Goal: Task Accomplishment & Management: Complete application form

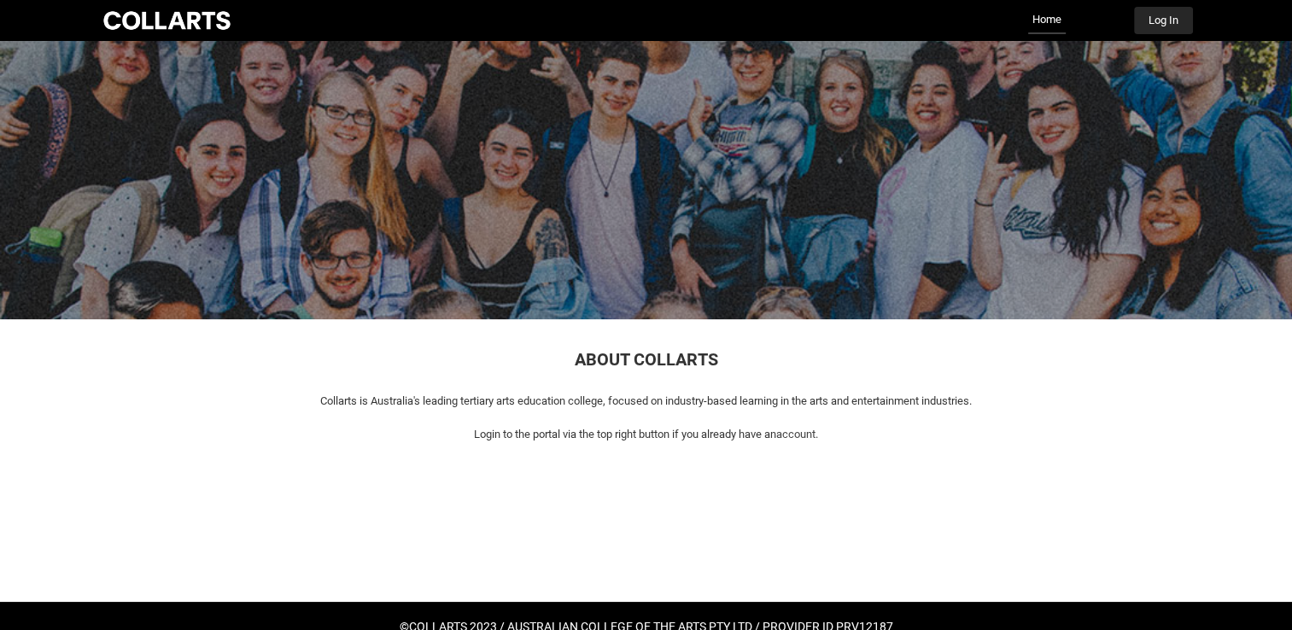
click at [1165, 21] on button "Log In" at bounding box center [1163, 20] width 59 height 27
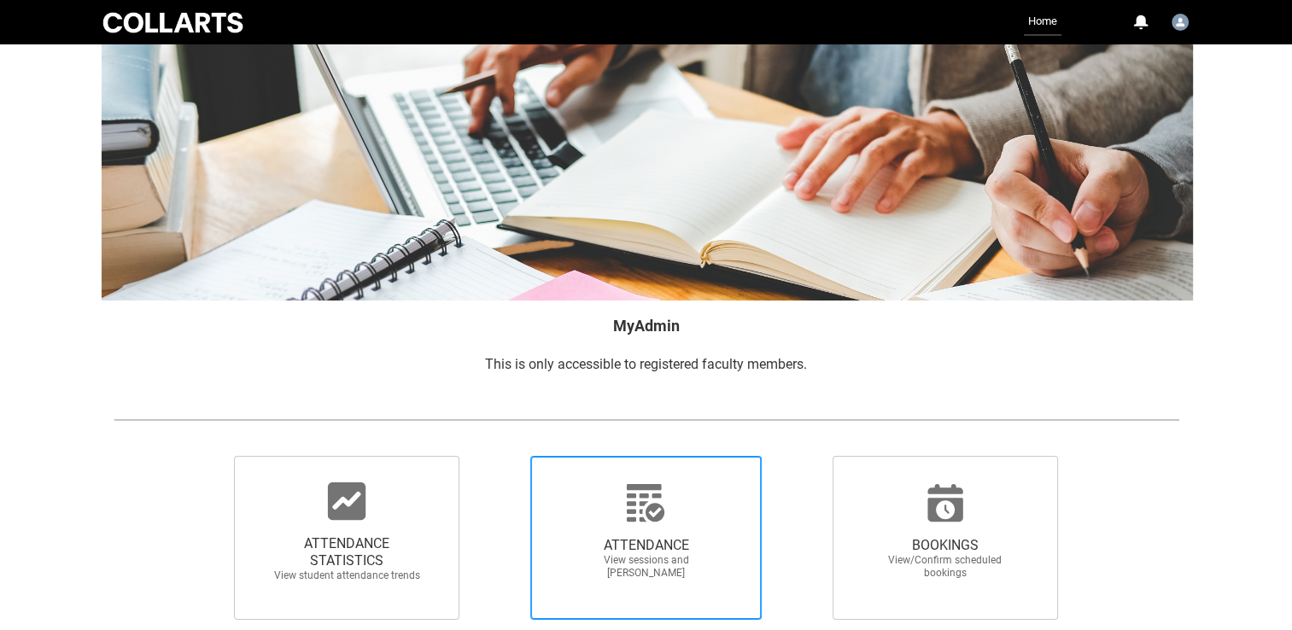
click at [634, 517] on icon at bounding box center [645, 503] width 41 height 41
click at [501, 456] on input "ATTENDANCE View sessions and [PERSON_NAME]" at bounding box center [500, 455] width 1 height 1
radio input "true"
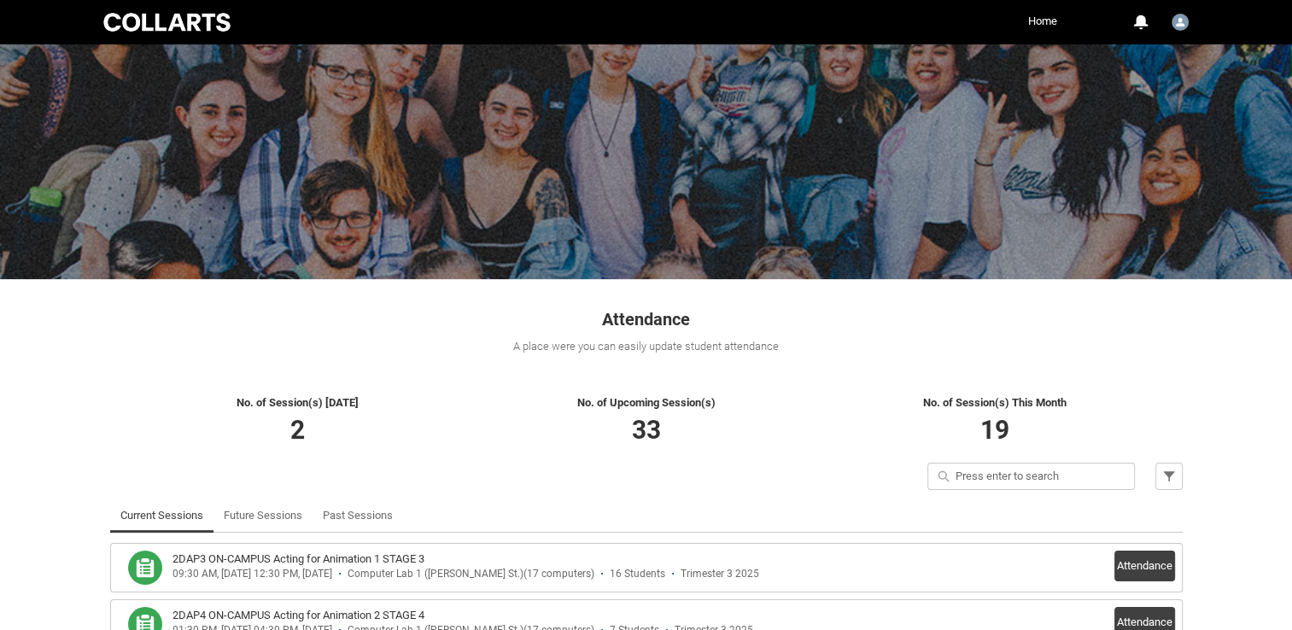
scroll to position [137, 0]
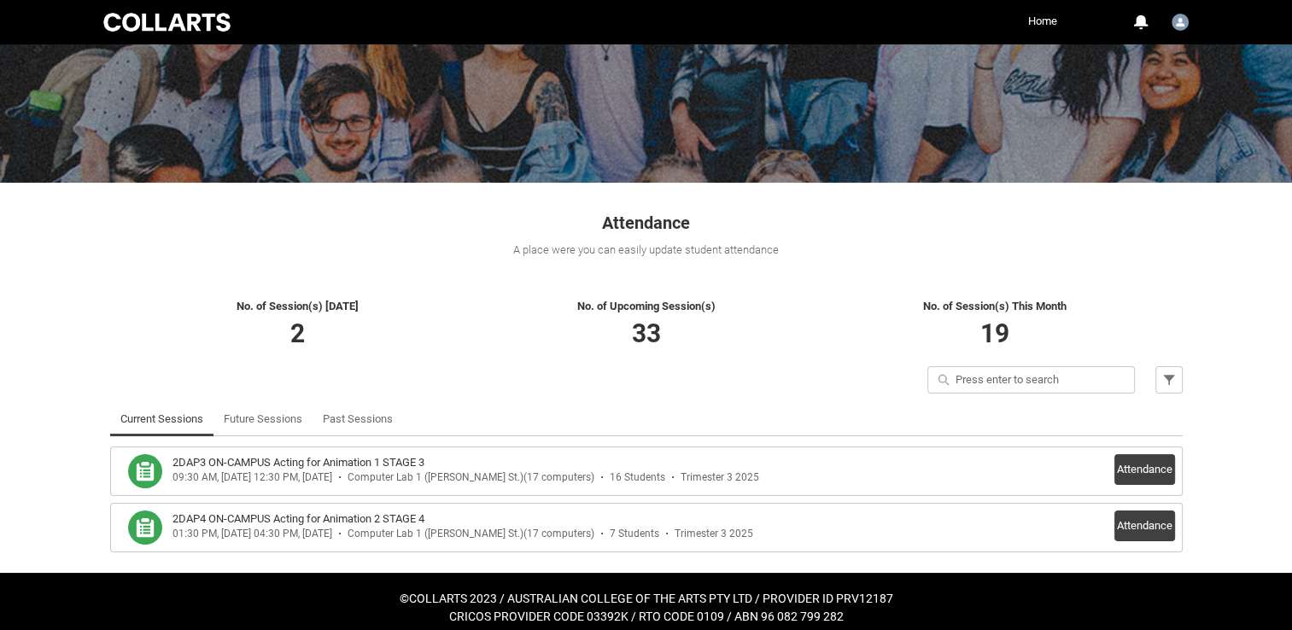
click at [1154, 527] on button "Attendance" at bounding box center [1145, 526] width 61 height 31
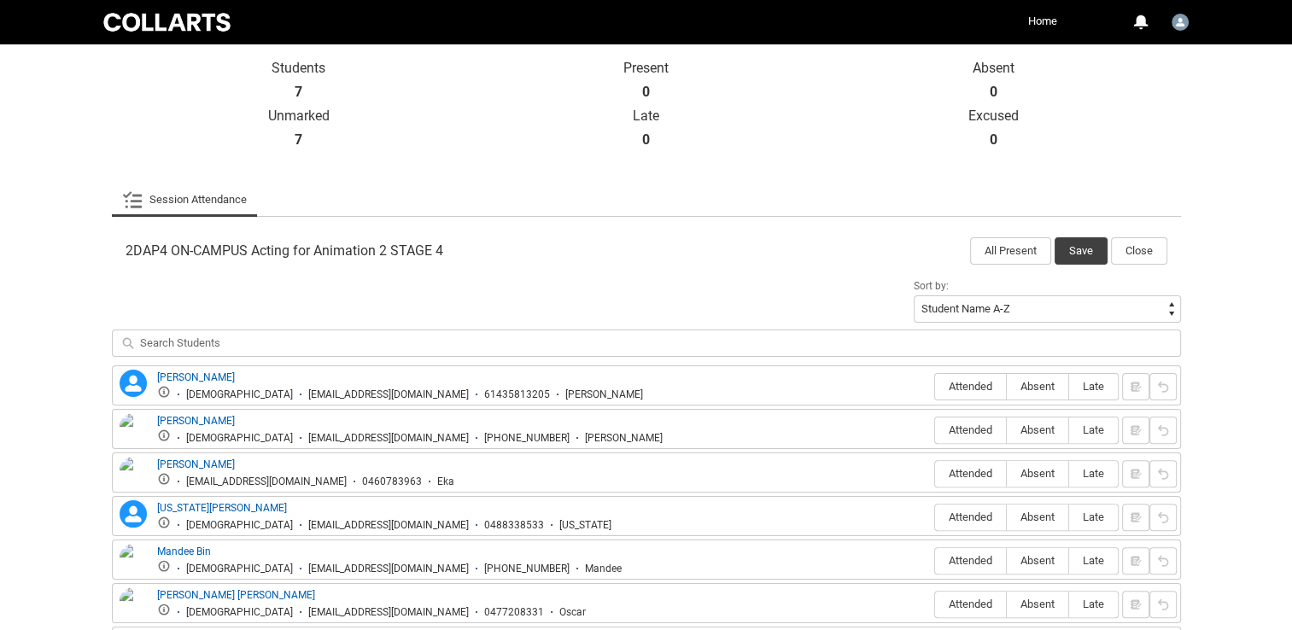
scroll to position [511, 0]
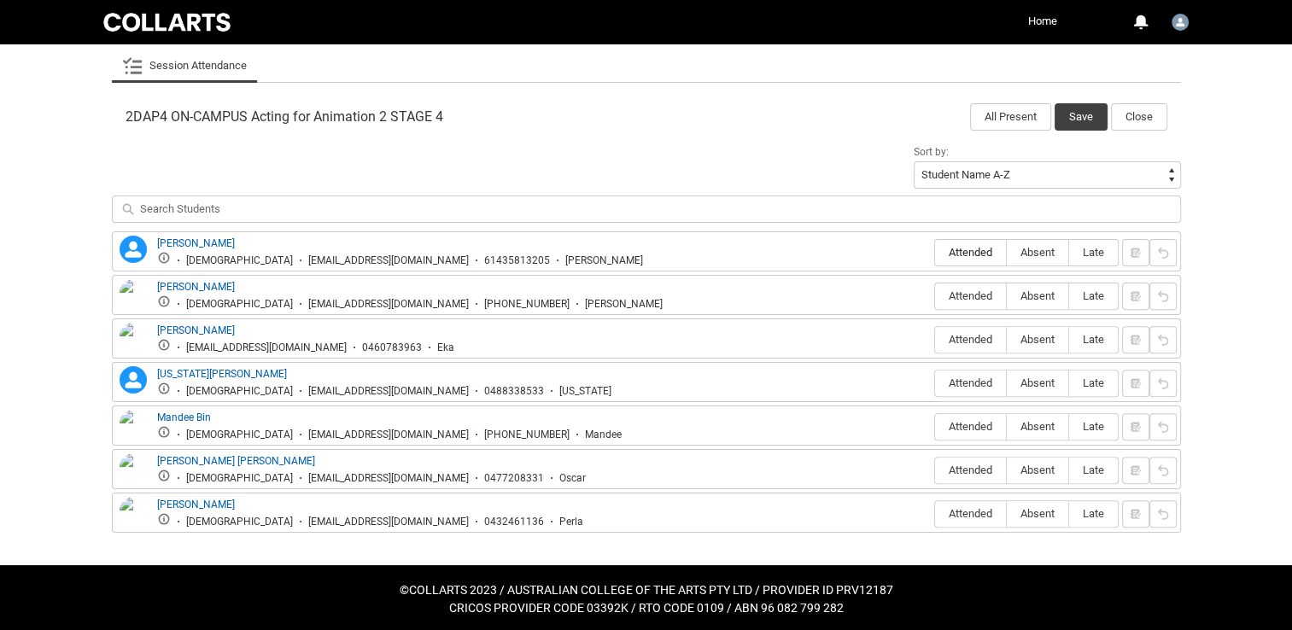
click at [978, 252] on span "Attended" at bounding box center [970, 252] width 71 height 13
click at [935, 252] on input "Attended" at bounding box center [934, 252] width 1 height 1
type lightning-radio-group "Attended"
radio input "true"
click at [1039, 299] on span "Absent" at bounding box center [1037, 296] width 61 height 13
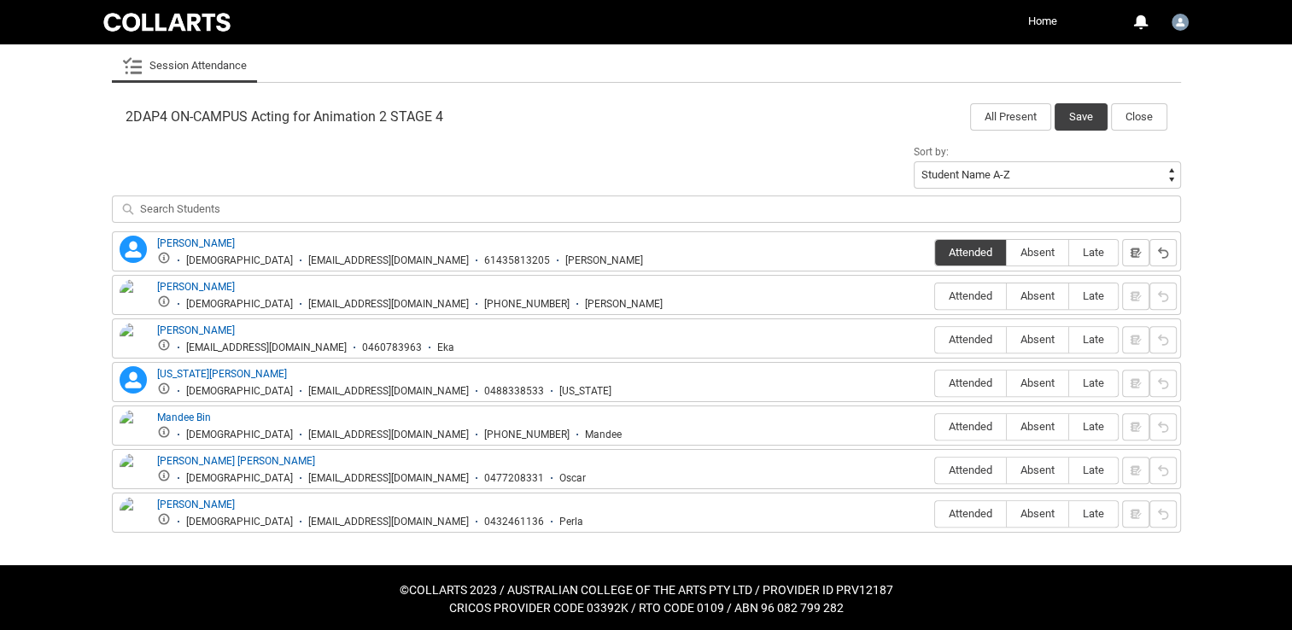
click at [1007, 296] on input "Absent" at bounding box center [1006, 296] width 1 height 1
type lightning-radio-group "Absent"
radio input "true"
click at [984, 338] on span "Attended" at bounding box center [970, 339] width 71 height 13
click at [935, 339] on input "Attended" at bounding box center [934, 339] width 1 height 1
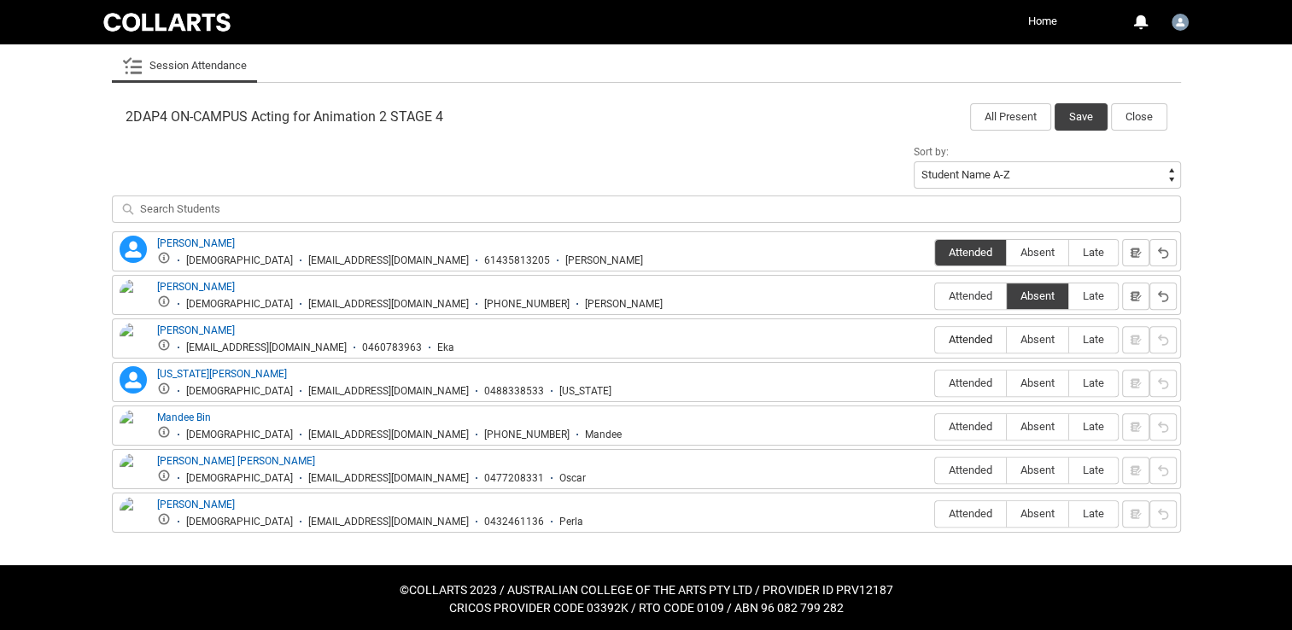
type lightning-radio-group "Attended"
radio input "true"
click at [986, 382] on span "Attended" at bounding box center [970, 383] width 71 height 13
click at [935, 383] on input "Attended" at bounding box center [934, 383] width 1 height 1
type lightning-radio-group "Attended"
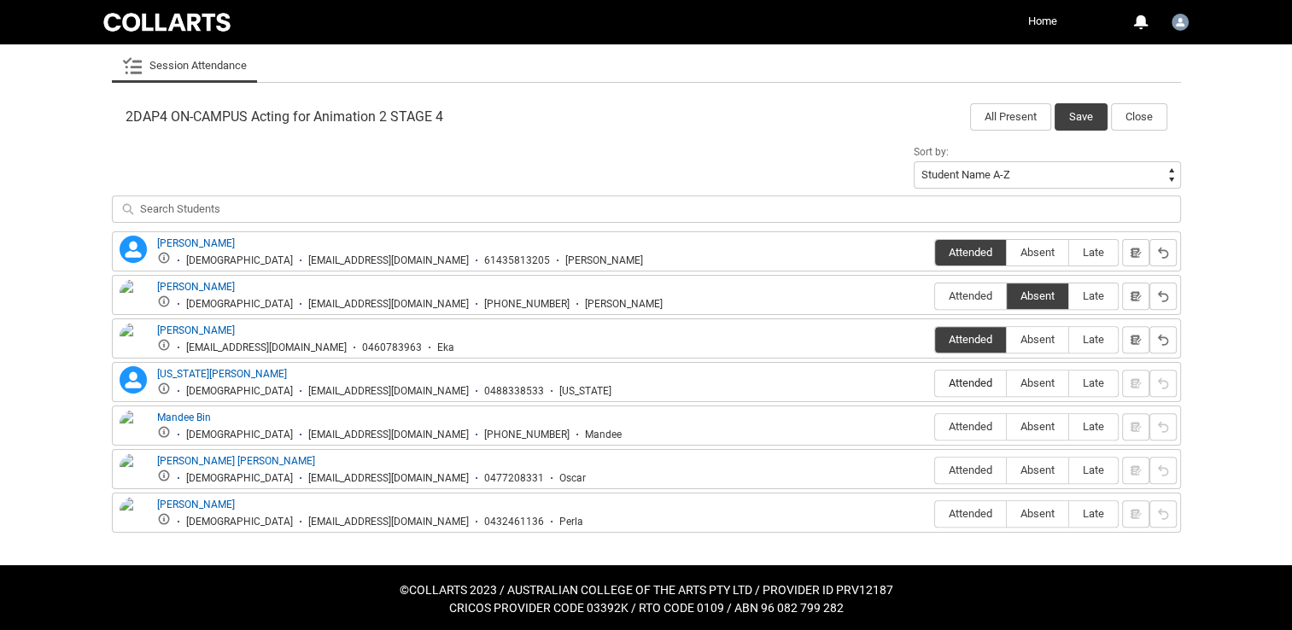
radio input "true"
click at [1039, 429] on span "Absent" at bounding box center [1037, 426] width 61 height 13
click at [1007, 427] on input "Absent" at bounding box center [1006, 426] width 1 height 1
type lightning-radio-group "Absent"
radio input "true"
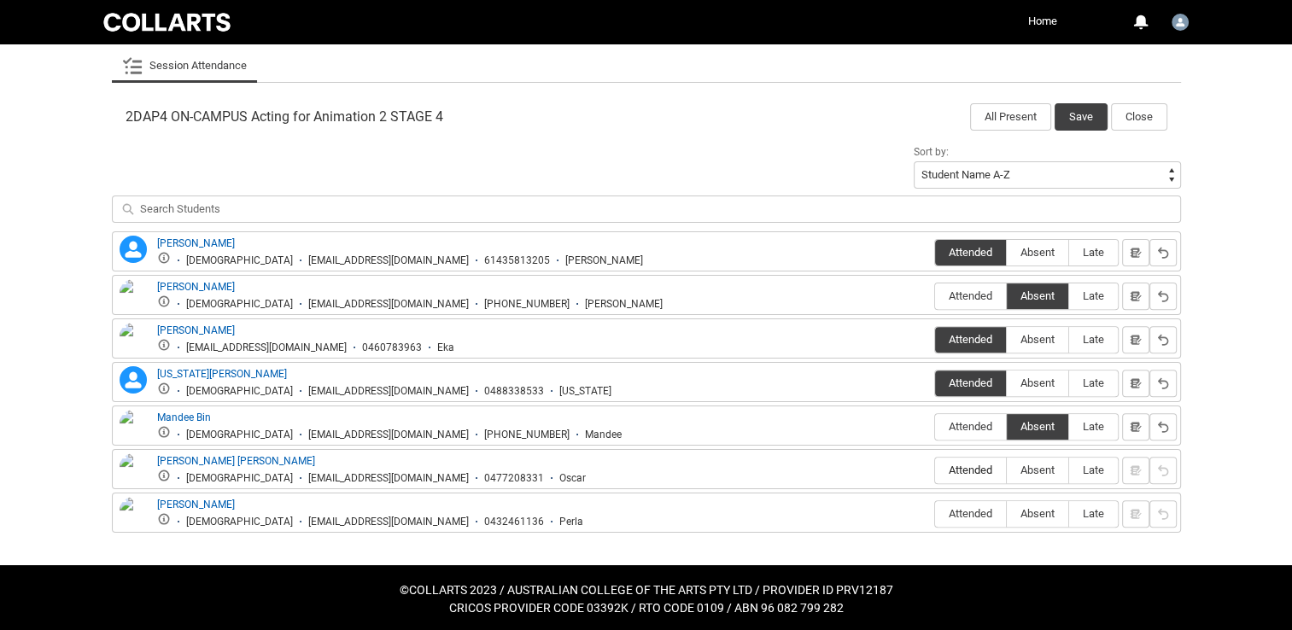
click at [980, 464] on span "Attended" at bounding box center [970, 470] width 71 height 13
click at [935, 470] on input "Attended" at bounding box center [934, 470] width 1 height 1
type lightning-radio-group "Attended"
radio input "true"
click at [1045, 512] on span "Absent" at bounding box center [1037, 513] width 61 height 13
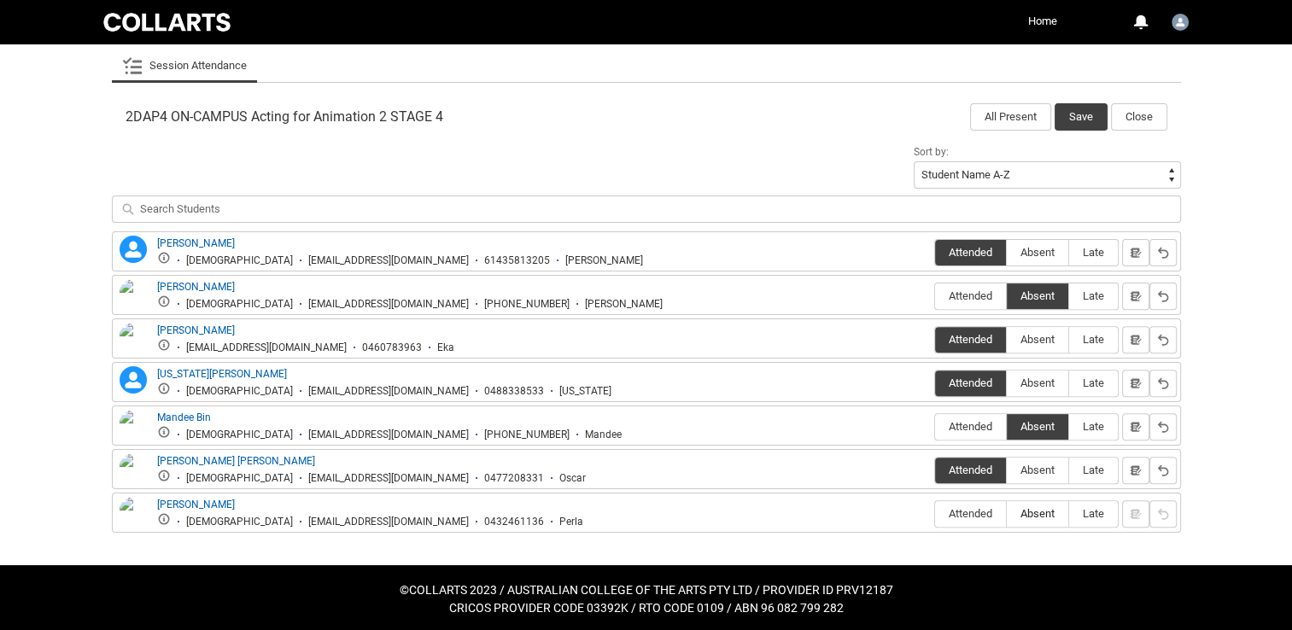
click at [1007, 513] on input "Absent" at bounding box center [1006, 513] width 1 height 1
type lightning-radio-group "Absent"
radio input "true"
click at [1032, 471] on span "Absent" at bounding box center [1037, 470] width 61 height 13
click at [1007, 471] on input "Absent" at bounding box center [1006, 470] width 1 height 1
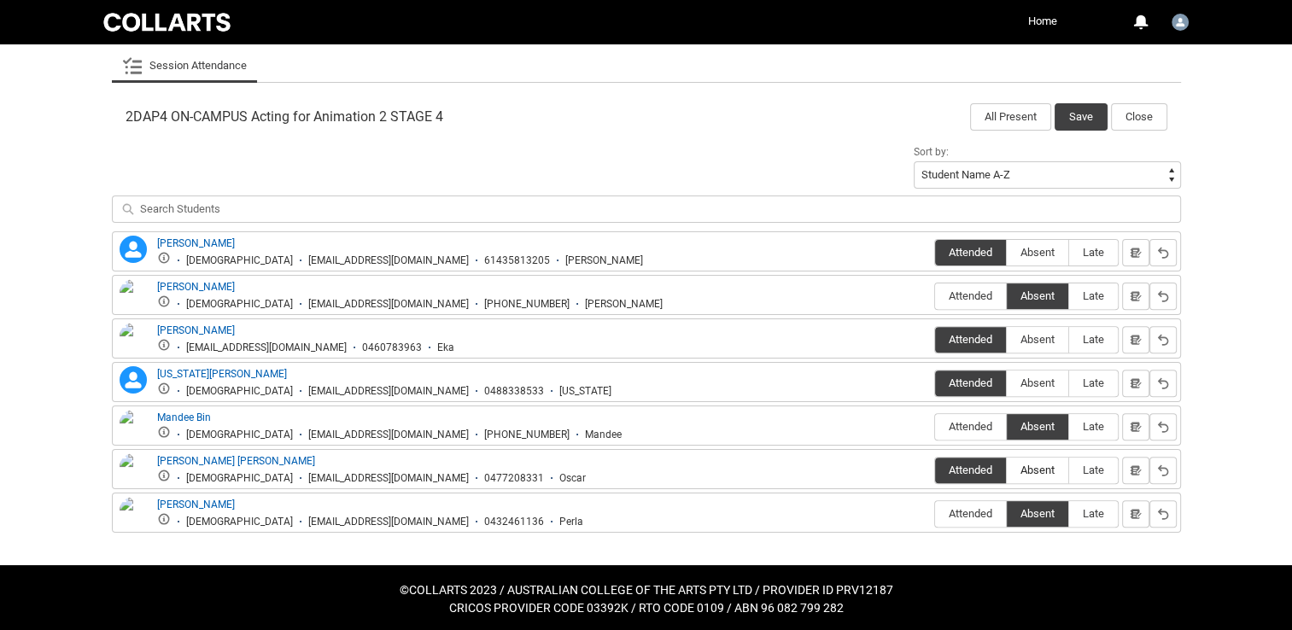
type lightning-radio-group "Absent"
radio input "true"
click at [1085, 114] on button "Save" at bounding box center [1081, 116] width 53 height 27
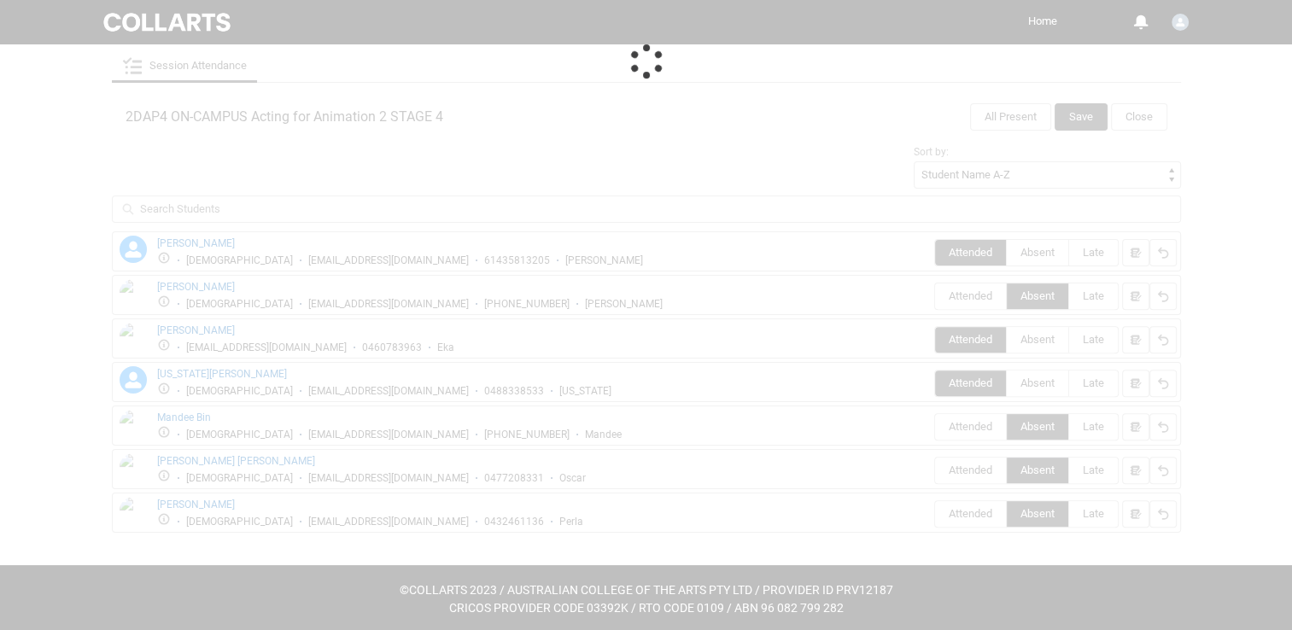
scroll to position [147, 0]
